Goal: Communication & Community: Ask a question

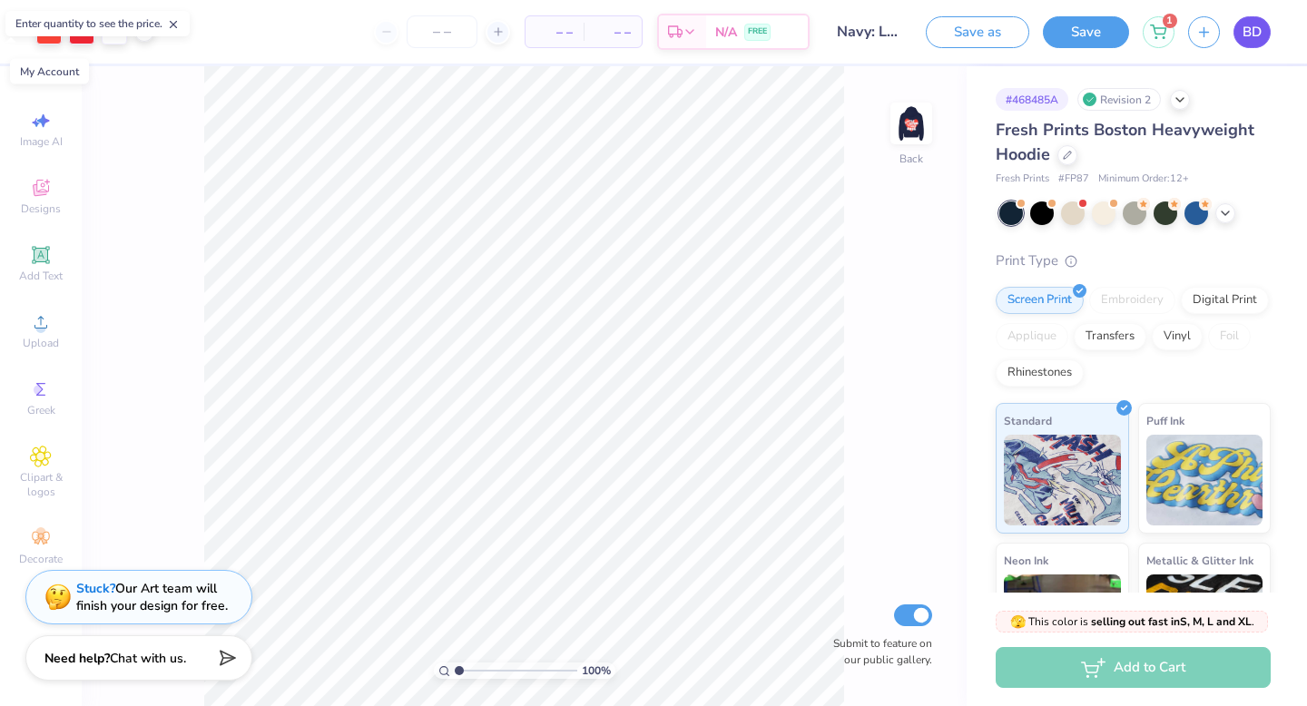
click at [1252, 25] on span "BD" at bounding box center [1252, 32] width 19 height 21
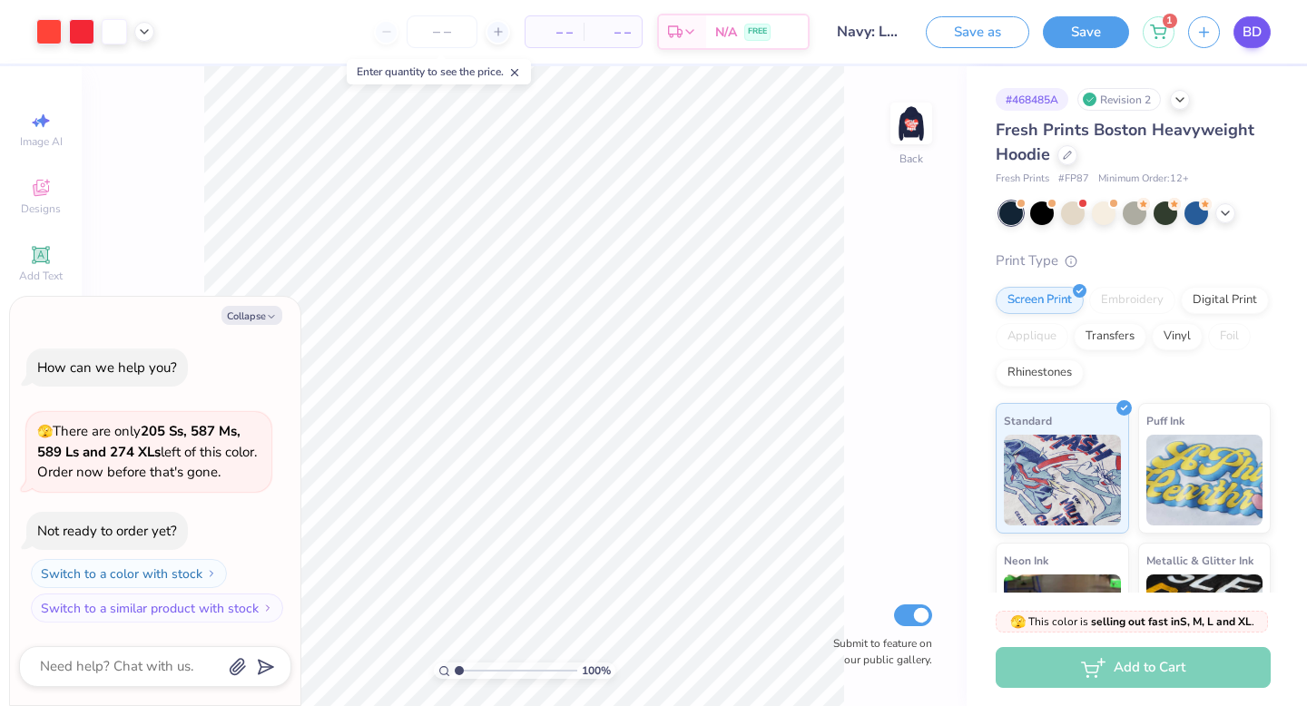
type textarea "x"
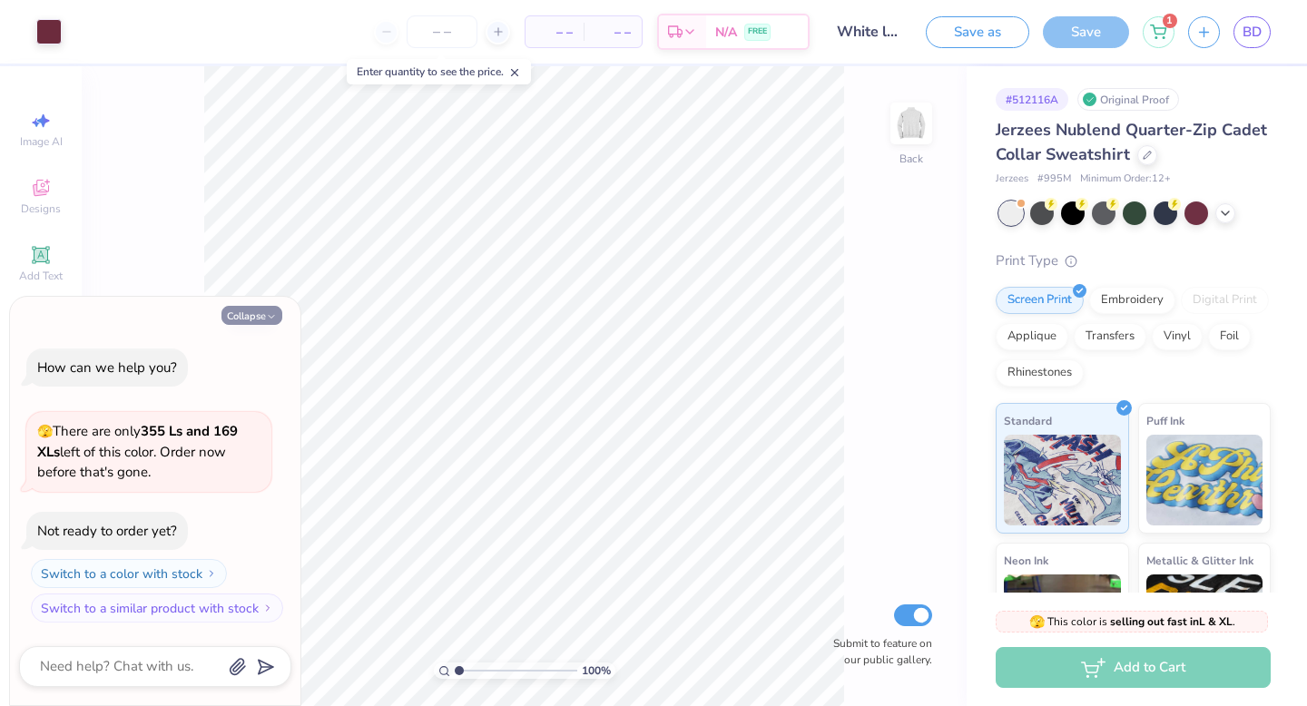
click at [251, 320] on button "Collapse" at bounding box center [252, 315] width 61 height 19
type textarea "x"
